Goal: Task Accomplishment & Management: Manage account settings

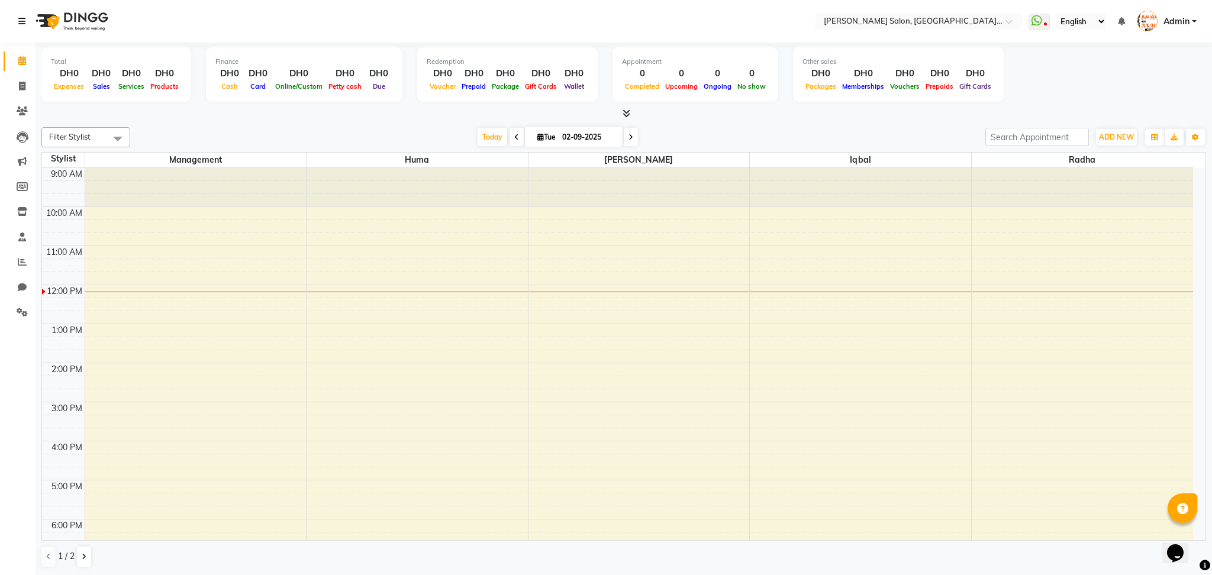
click at [23, 17] on icon at bounding box center [21, 21] width 7 height 8
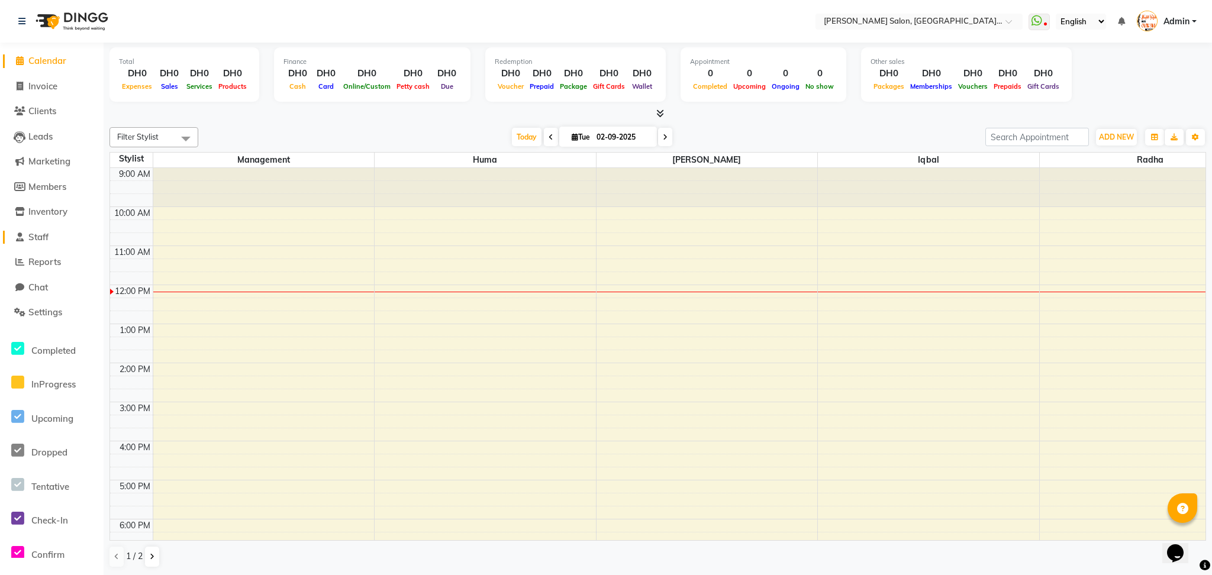
click at [46, 240] on span "Staff" at bounding box center [38, 236] width 20 height 11
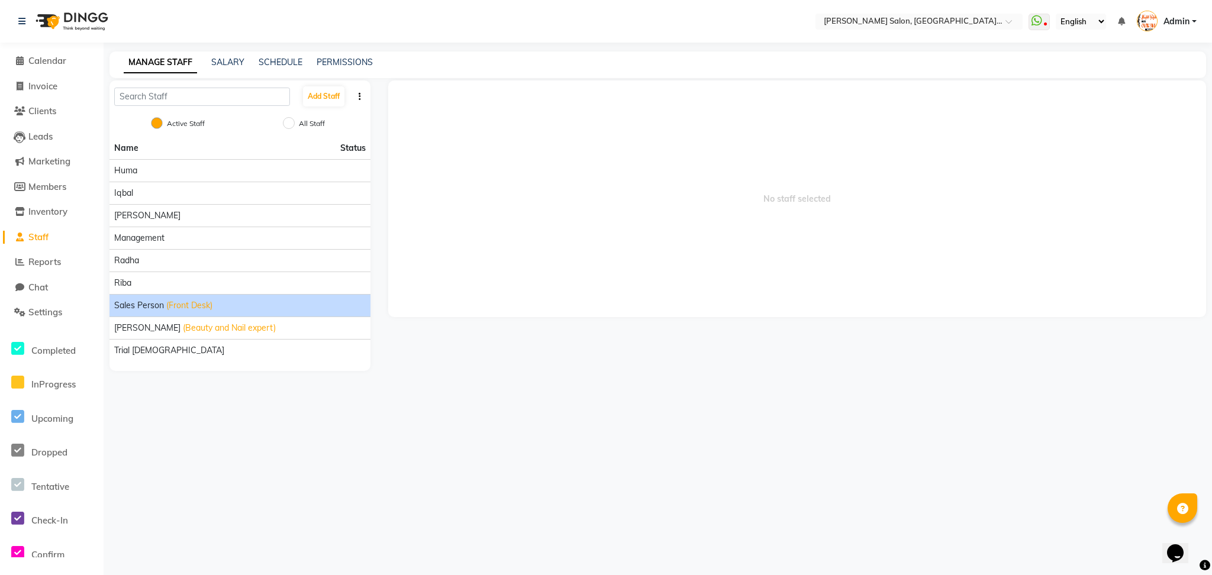
click at [164, 303] on div "Sales person (Front Desk)" at bounding box center [239, 305] width 251 height 12
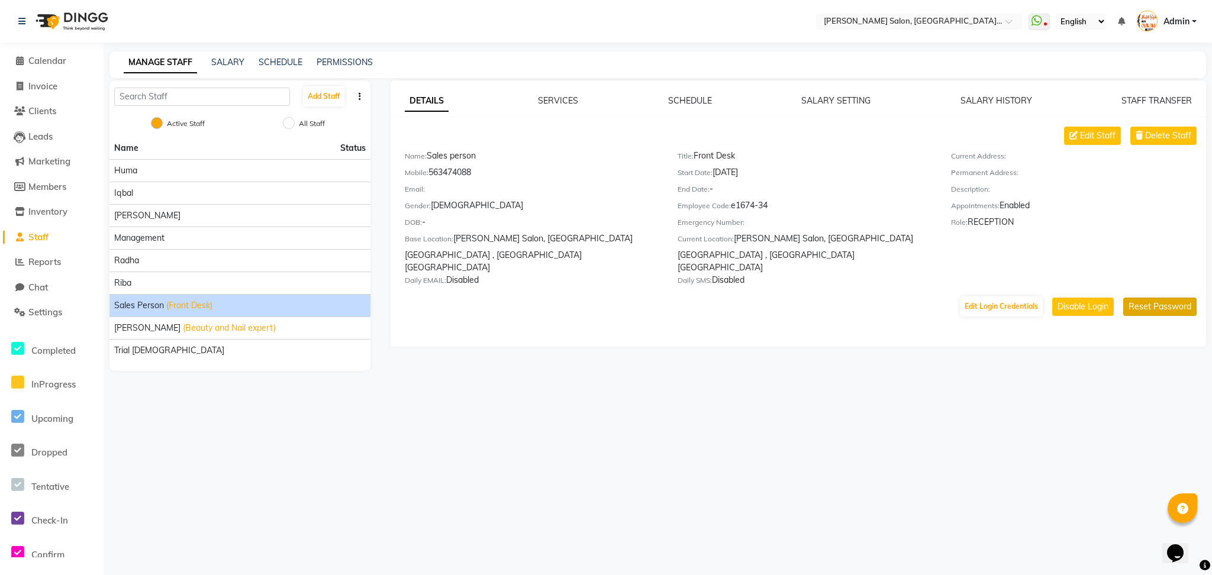
click at [1159, 298] on button "Reset Password" at bounding box center [1159, 307] width 73 height 18
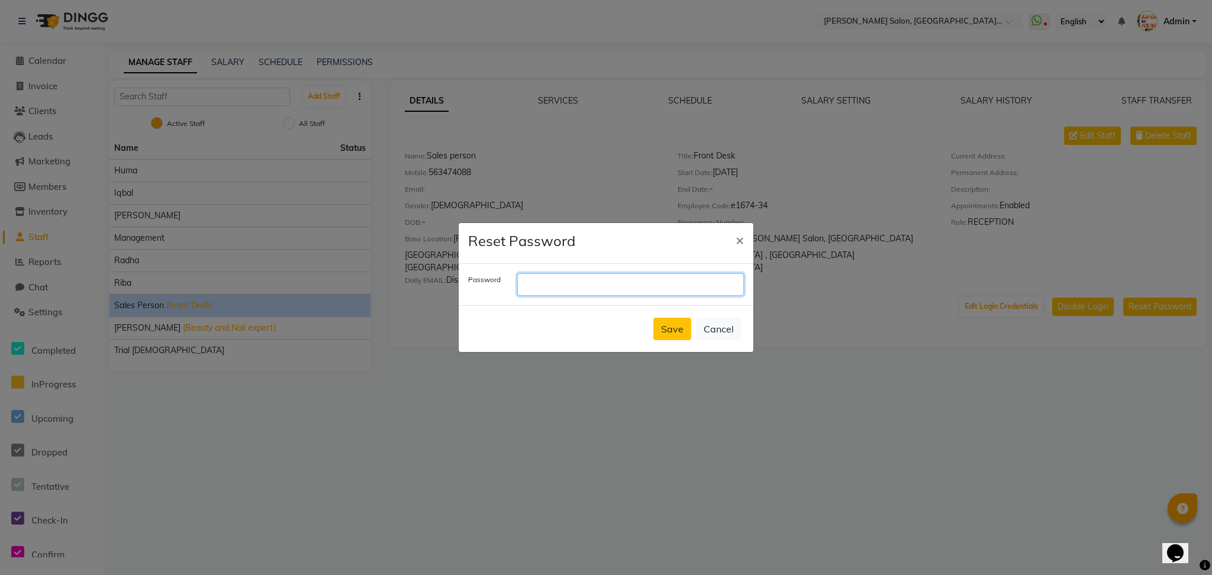
click at [550, 284] on input "text" at bounding box center [630, 284] width 227 height 22
type input "concert"
click at [676, 335] on button "Save" at bounding box center [672, 329] width 38 height 22
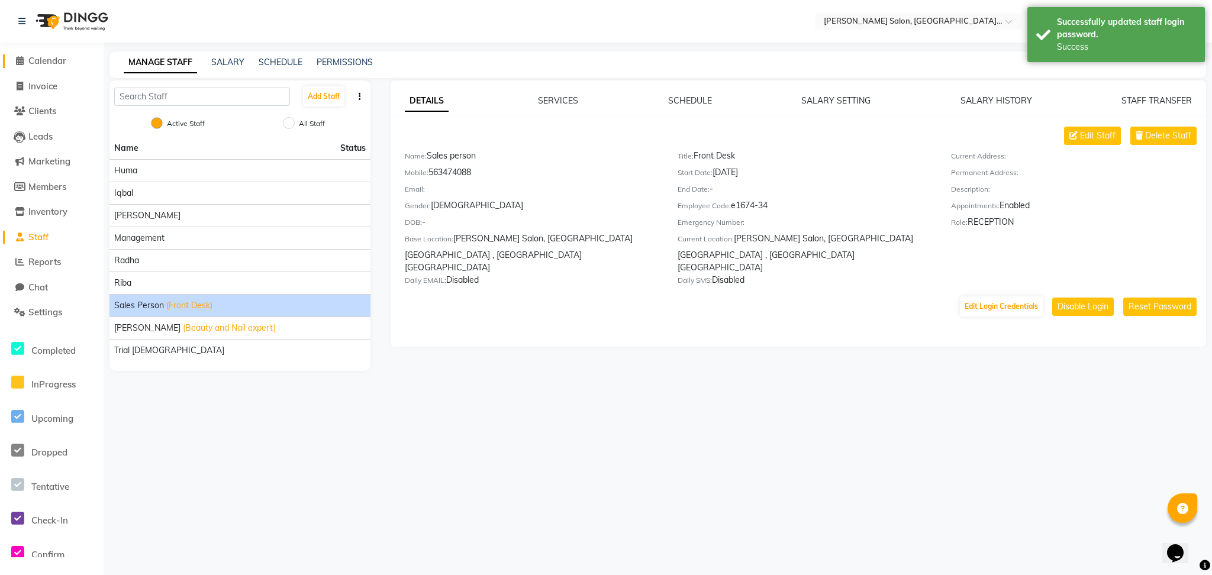
click at [22, 60] on icon at bounding box center [20, 60] width 8 height 9
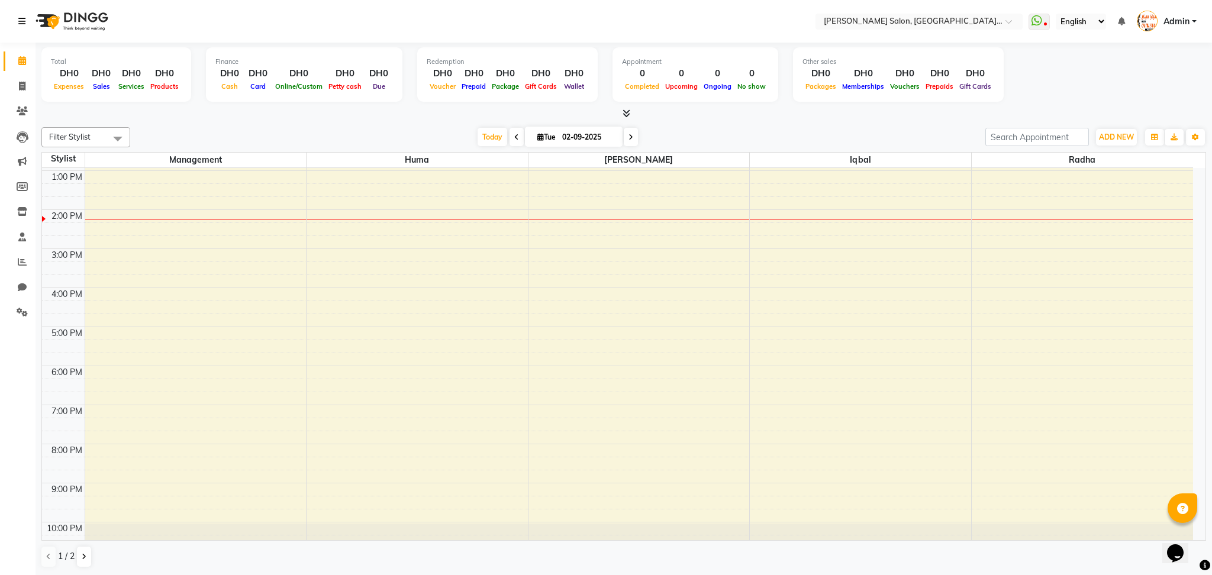
click at [24, 18] on icon at bounding box center [21, 21] width 7 height 8
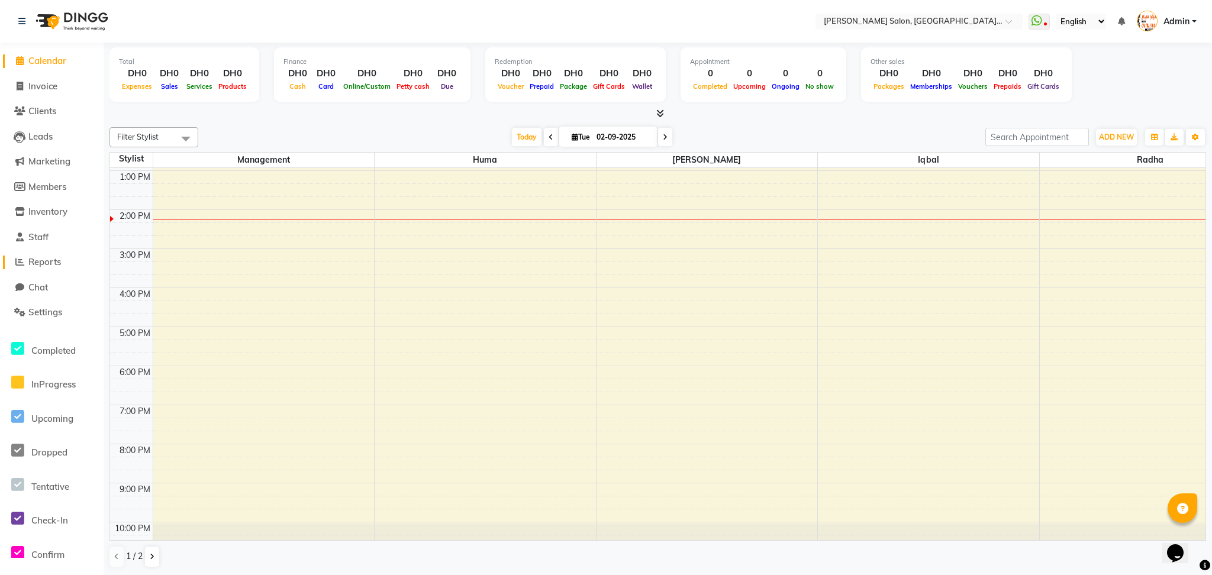
click at [49, 260] on span "Reports" at bounding box center [44, 261] width 33 height 11
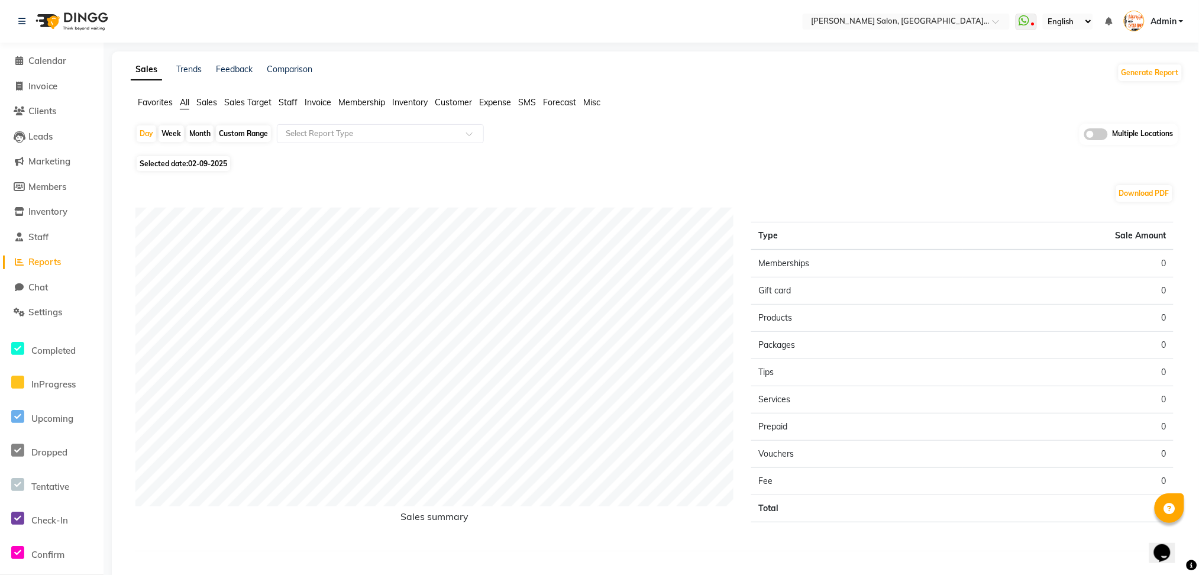
click at [209, 102] on span "Sales" at bounding box center [206, 102] width 21 height 11
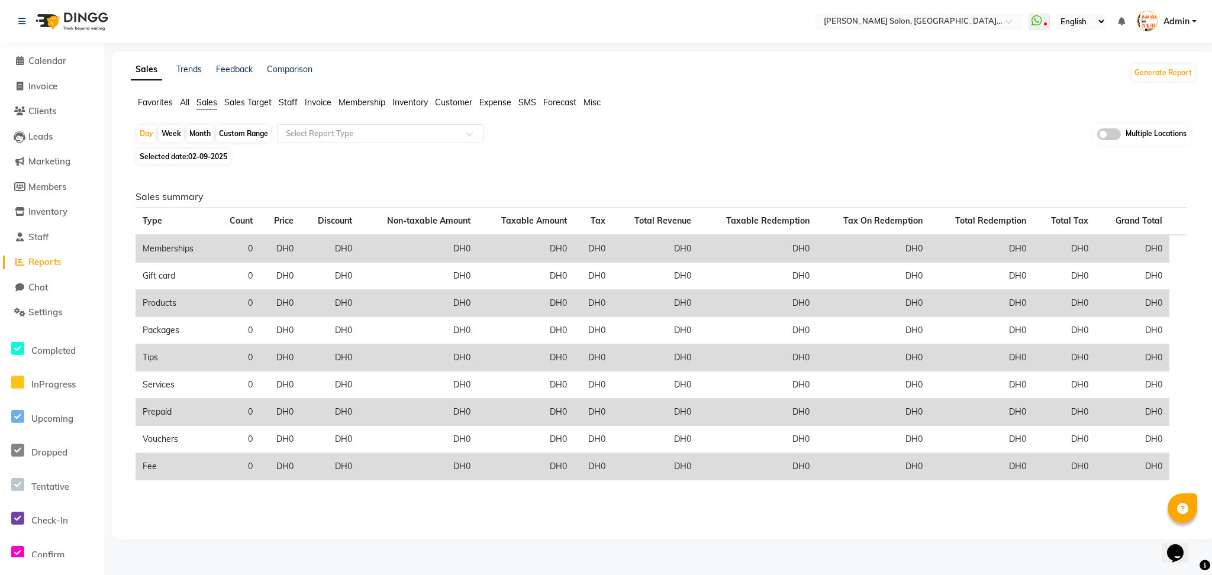
click at [292, 99] on span "Staff" at bounding box center [288, 102] width 19 height 11
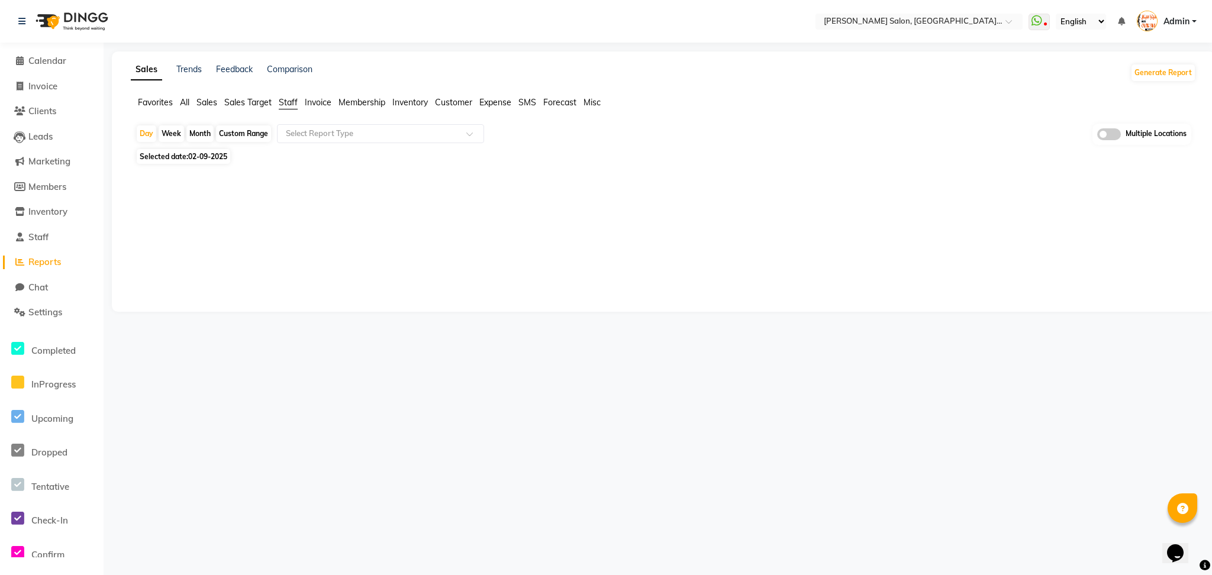
click at [211, 102] on span "Sales" at bounding box center [206, 102] width 21 height 11
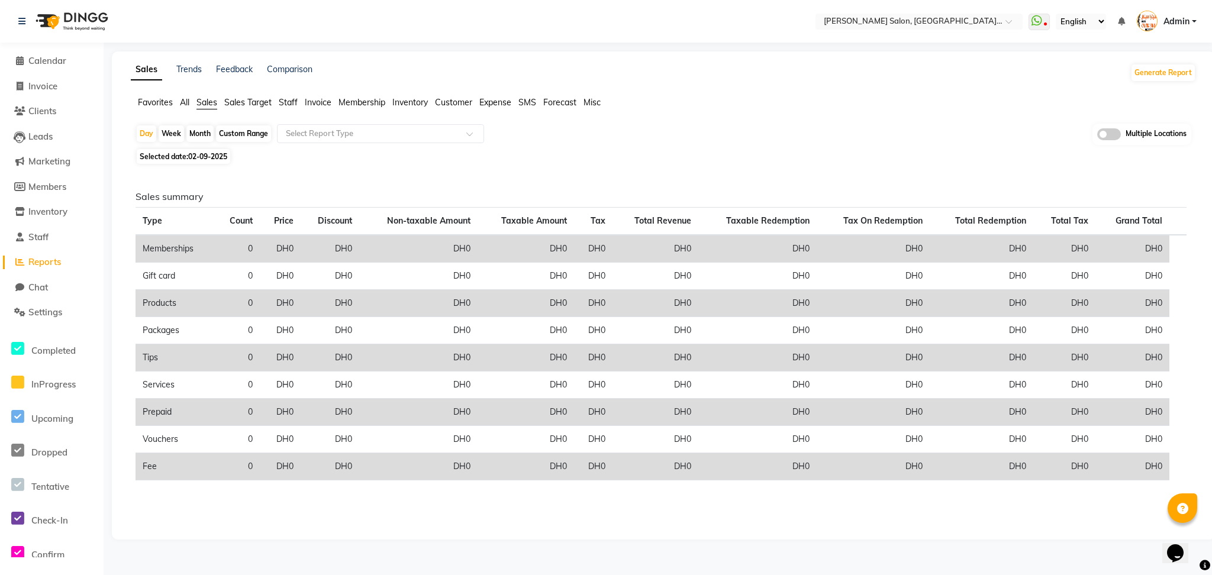
click at [228, 133] on div "Custom Range" at bounding box center [243, 133] width 55 height 17
select select "9"
select select "2025"
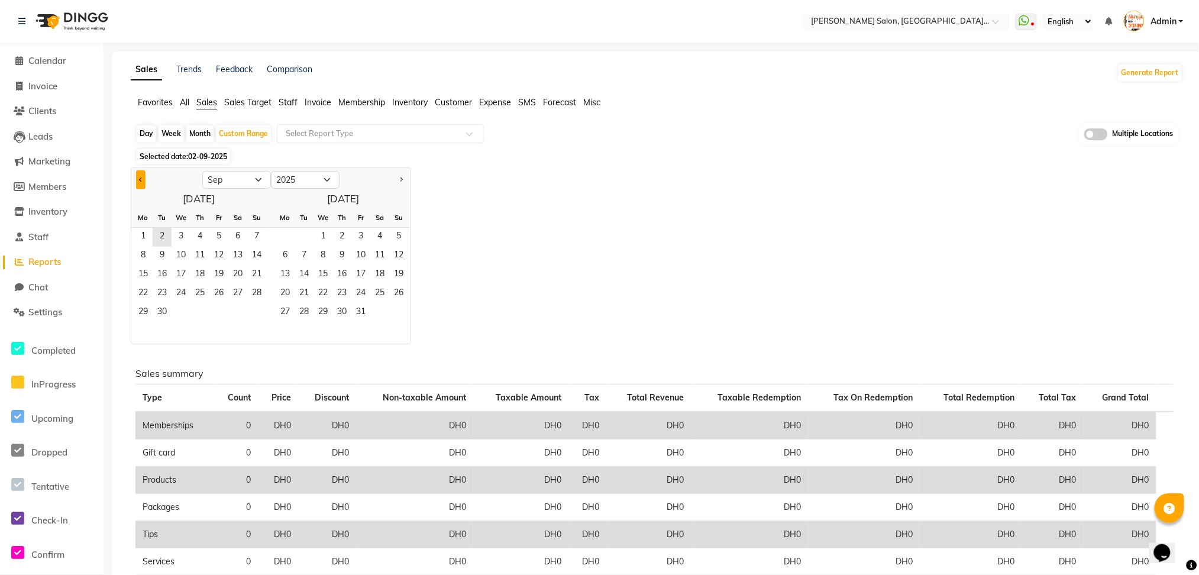
click at [138, 176] on button "Previous month" at bounding box center [140, 179] width 9 height 19
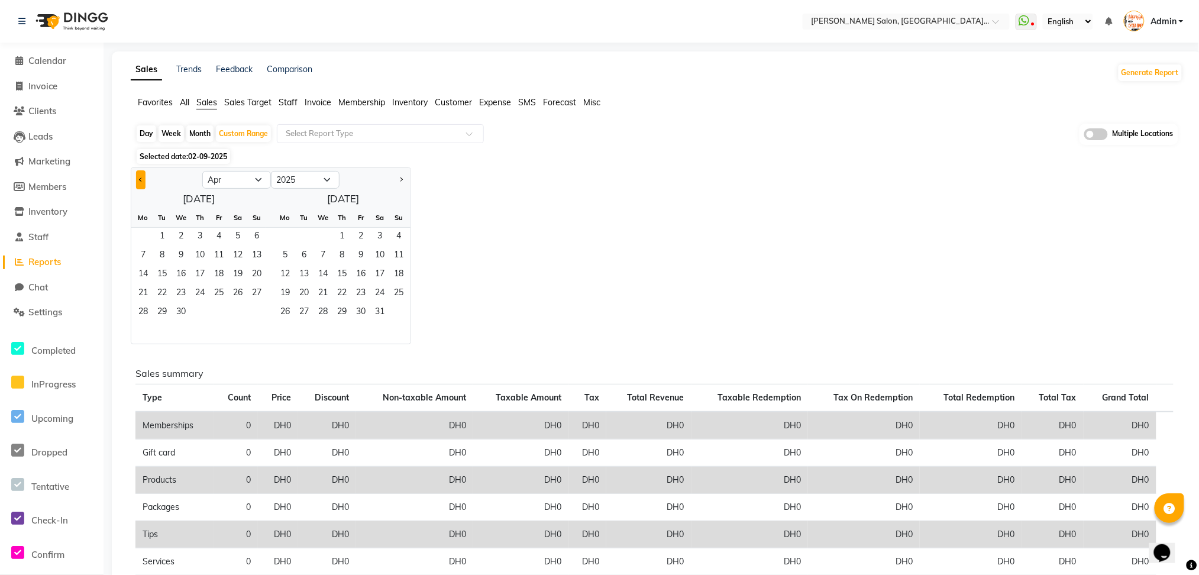
click at [138, 176] on button "Previous month" at bounding box center [140, 179] width 9 height 19
select select "1"
drag, startPoint x: 182, startPoint y: 240, endPoint x: 221, endPoint y: 308, distance: 78.1
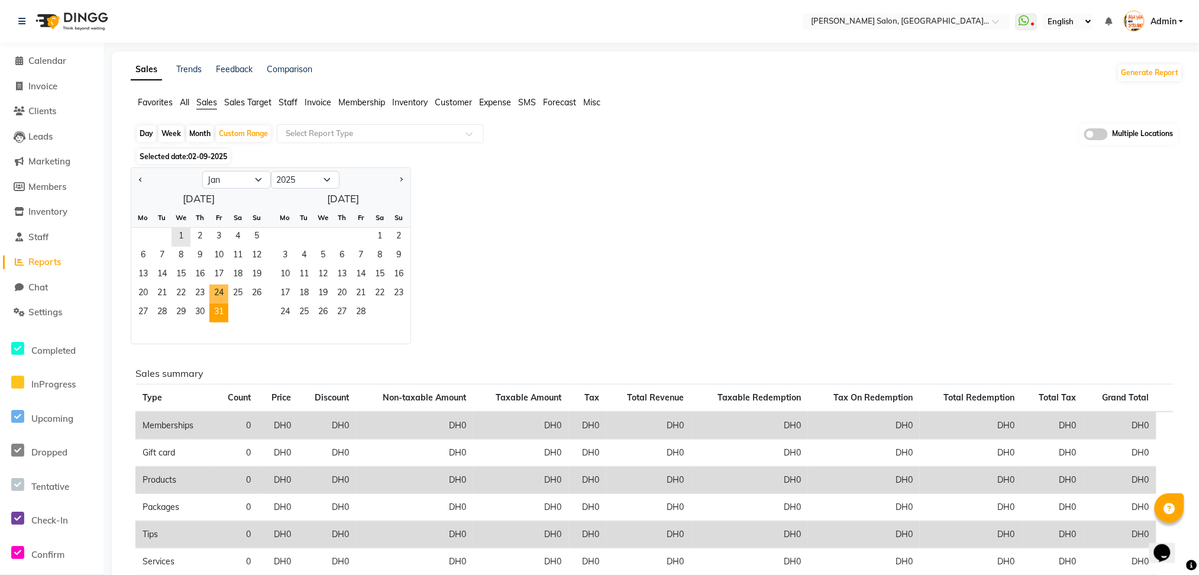
click at [221, 308] on ngb-datepicker-month "Mo Tu We Th Fr Sa Su 1 2 3 4 5 6 7 8 9 10 11 12 13 14 15 16 17 18 19 20 21 22 2…" at bounding box center [198, 275] width 135 height 135
click at [291, 102] on span "Staff" at bounding box center [288, 102] width 19 height 11
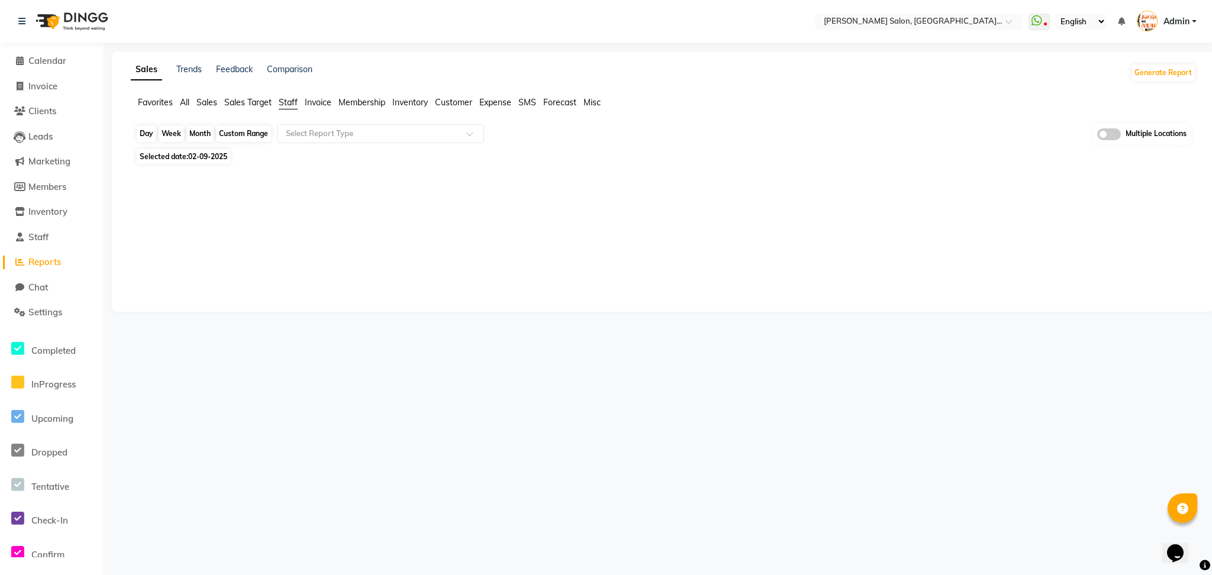
click at [234, 129] on div "Custom Range" at bounding box center [243, 133] width 55 height 17
select select "9"
select select "2025"
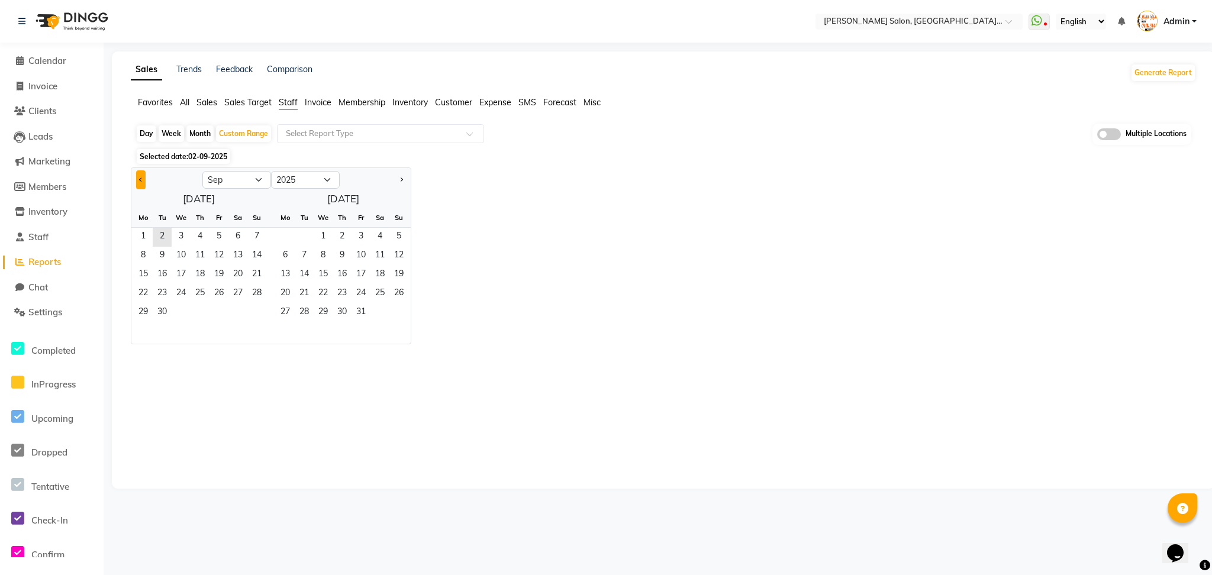
click at [142, 178] on span "Previous month" at bounding box center [141, 179] width 4 height 4
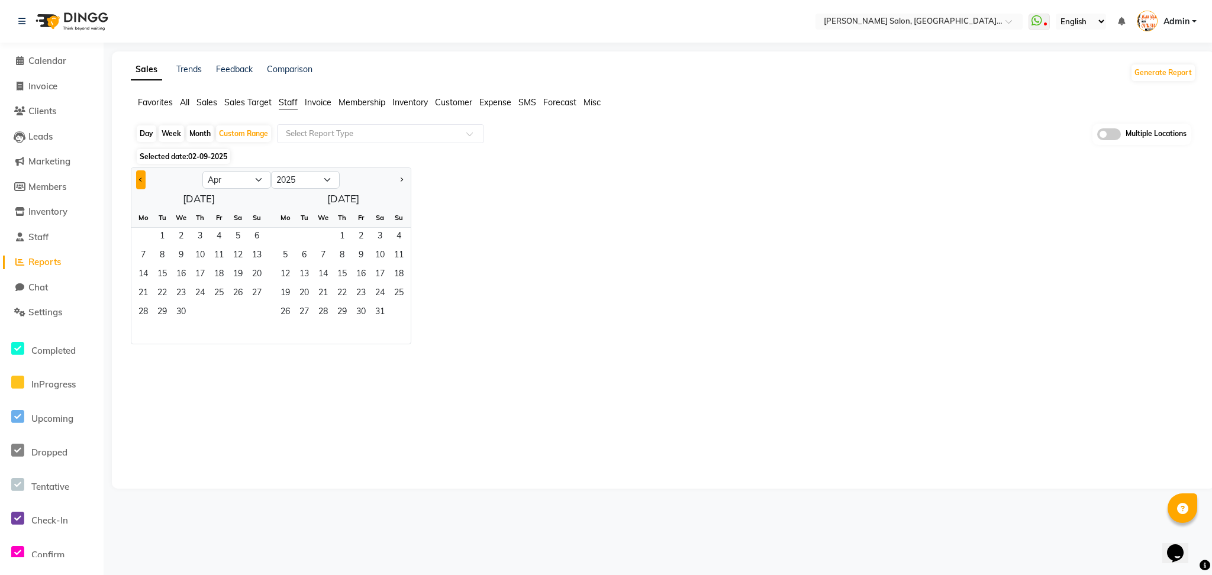
click at [142, 178] on span "Previous month" at bounding box center [141, 179] width 4 height 4
select select "3"
drag, startPoint x: 237, startPoint y: 231, endPoint x: 152, endPoint y: 328, distance: 128.7
click at [152, 328] on ngb-datepicker-month "Mo Tu We Th Fr Sa Su 1 2 3 4 5 6 7 8 9 10 11 12 13 14 15 16 17 18 19 20 21 22 2…" at bounding box center [198, 275] width 135 height 135
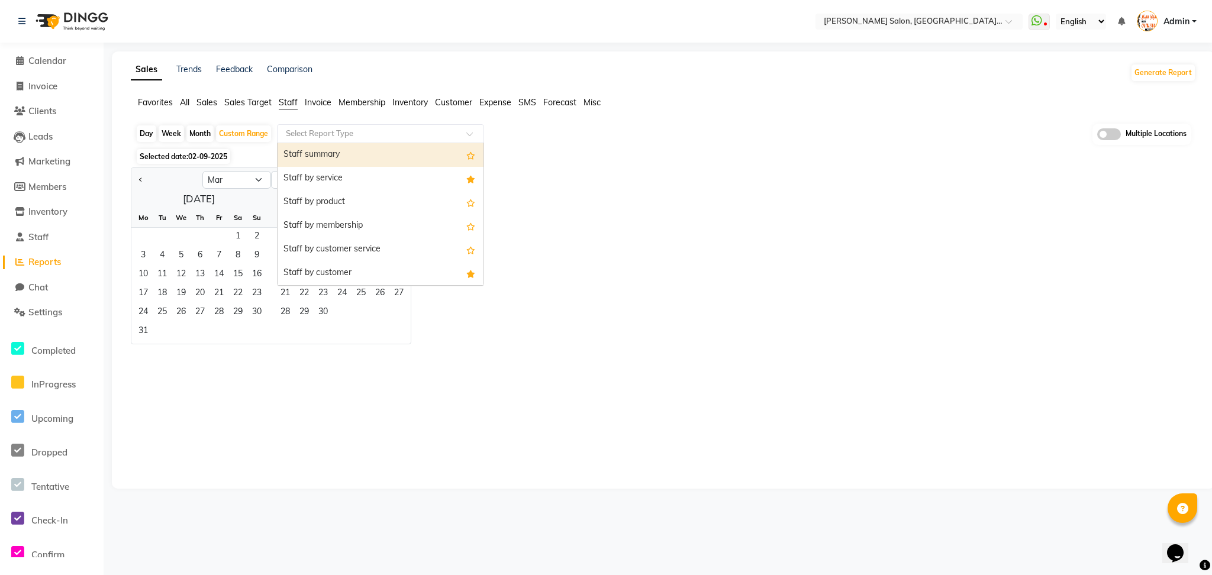
click at [475, 138] on span at bounding box center [473, 137] width 15 height 12
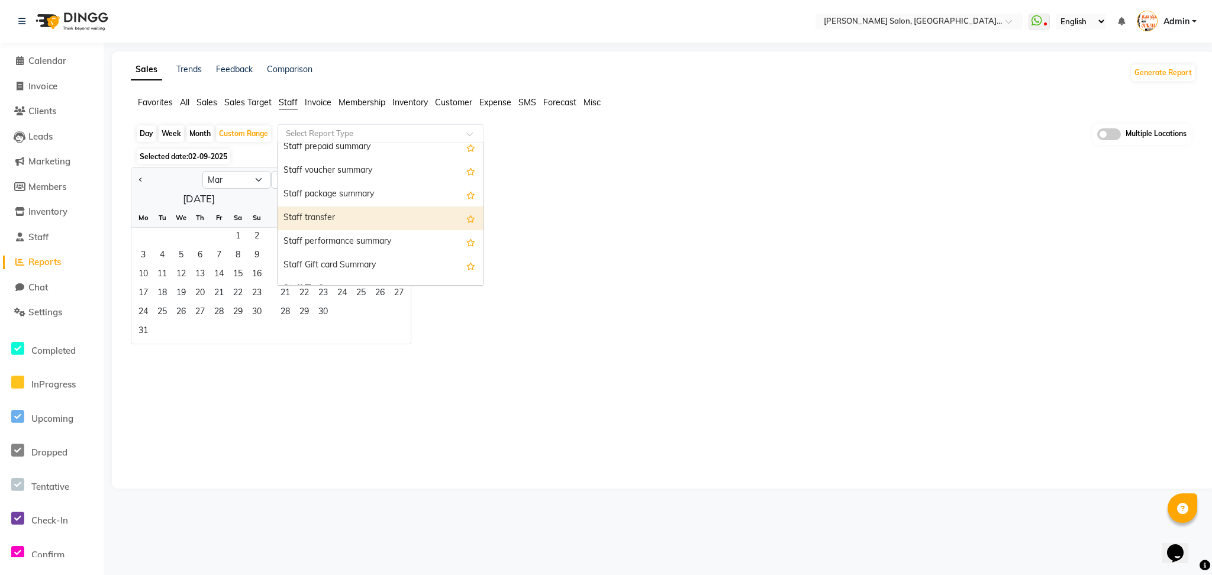
scroll to position [379, 0]
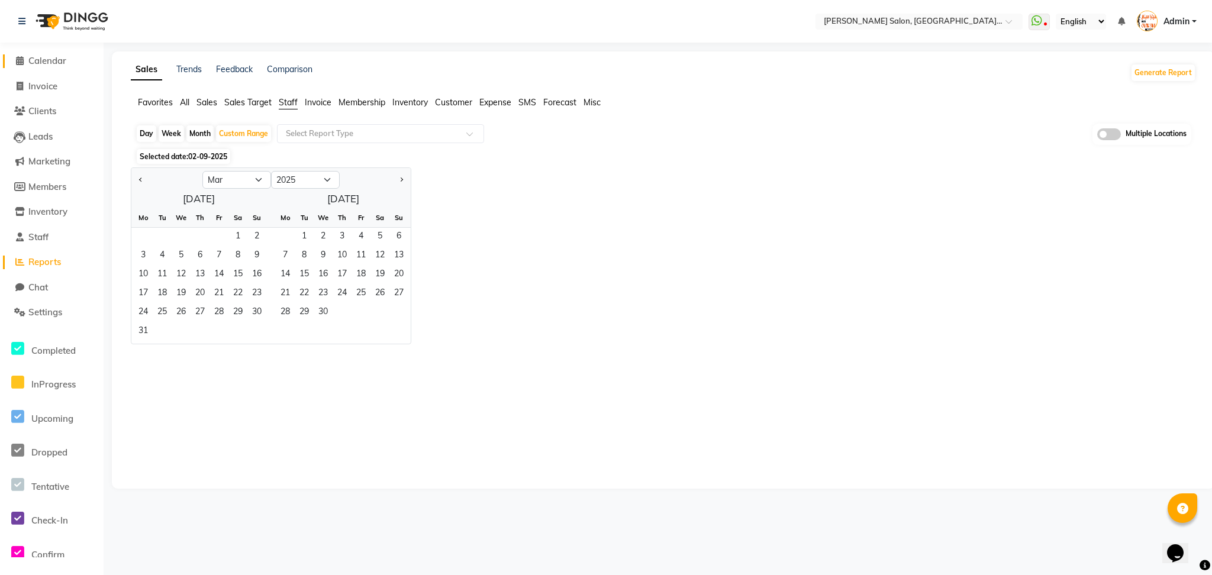
click at [21, 58] on icon at bounding box center [20, 60] width 8 height 9
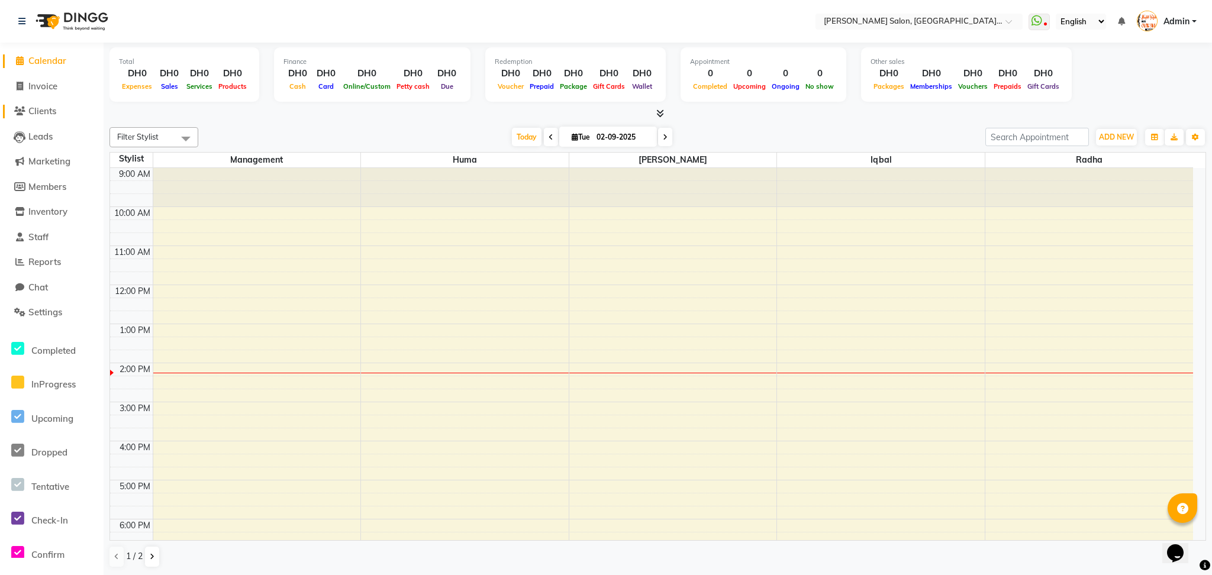
click at [44, 112] on span "Clients" at bounding box center [42, 110] width 28 height 11
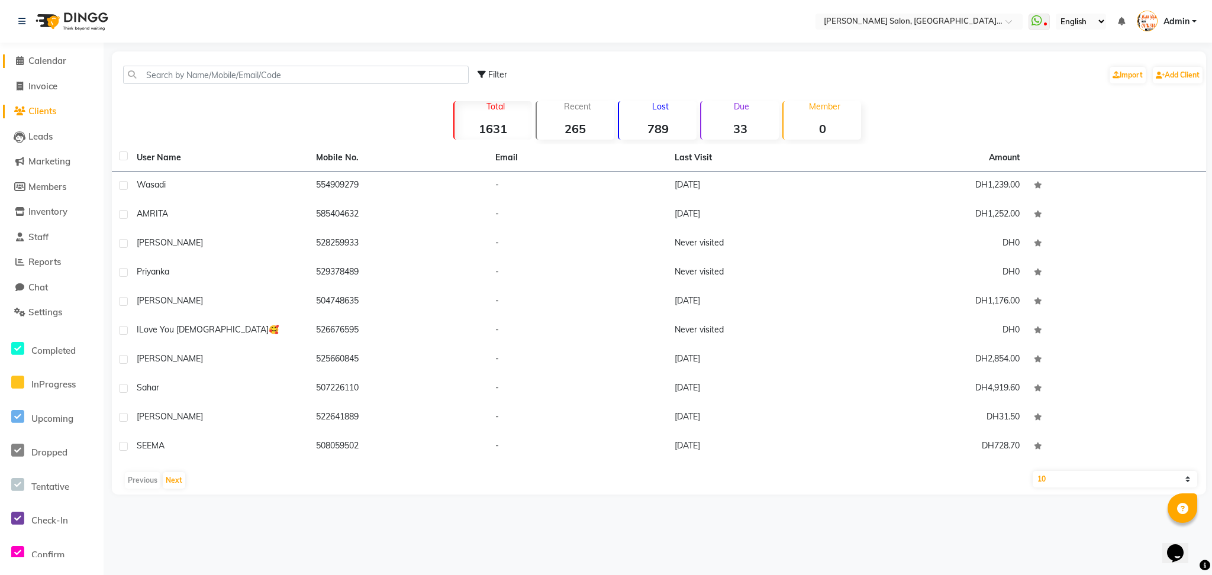
click at [23, 57] on span at bounding box center [20, 61] width 18 height 14
